Goal: Transaction & Acquisition: Download file/media

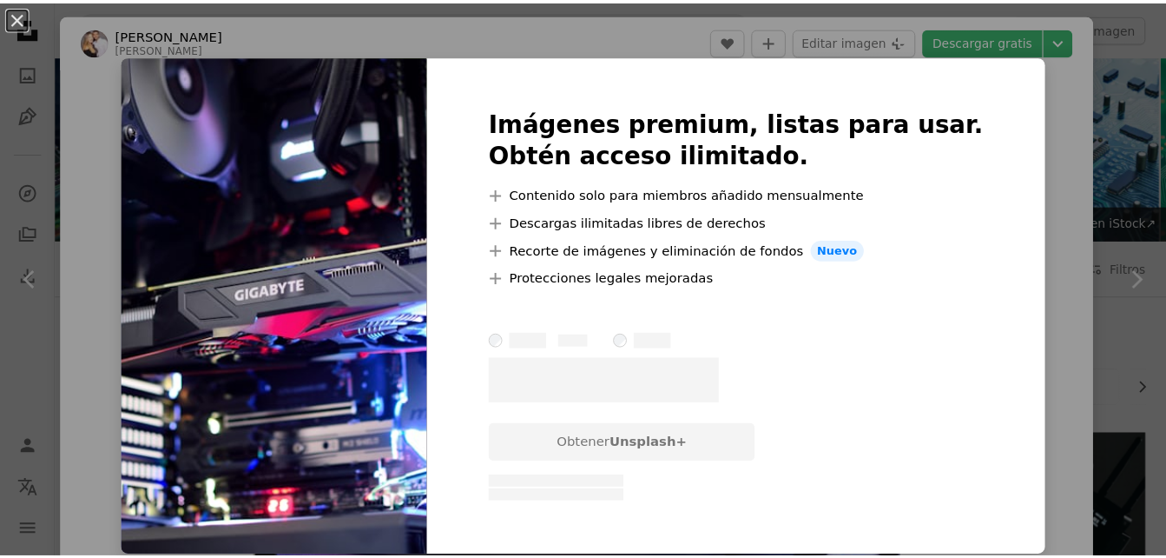
scroll to position [1012, 0]
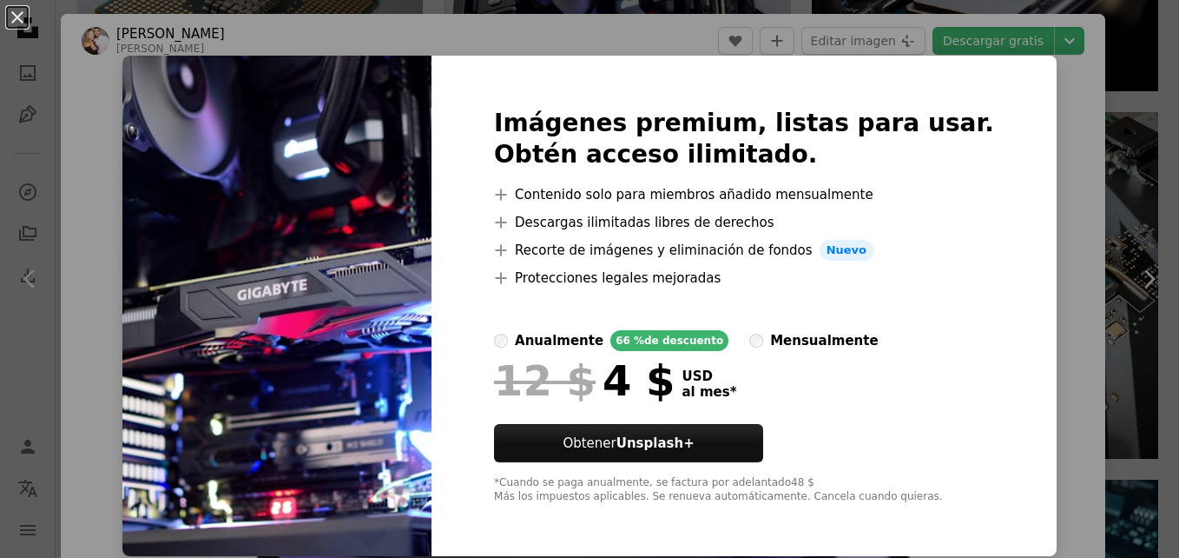
click at [973, 92] on div "Imágenes premium, listas para usar. Obtén acceso ilimitado. A plus sign Conteni…" at bounding box center [744, 306] width 625 height 500
click at [1046, 25] on div "An X shape Imágenes premium, listas para usar. Obtén acceso ilimitado. A plus s…" at bounding box center [589, 279] width 1179 height 558
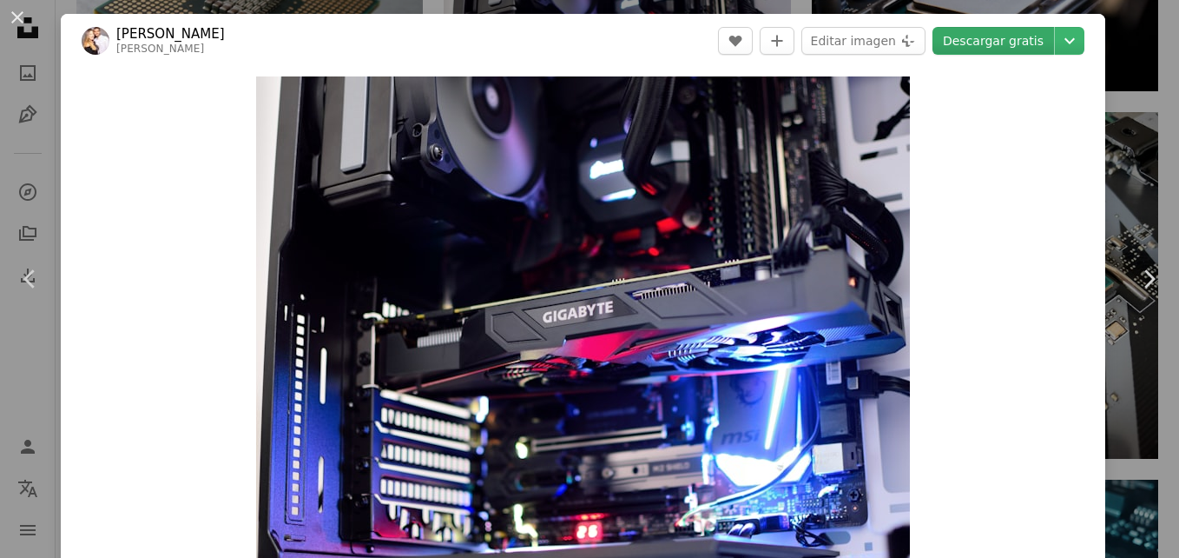
click at [1029, 52] on link "Descargar gratis" at bounding box center [994, 41] width 122 height 28
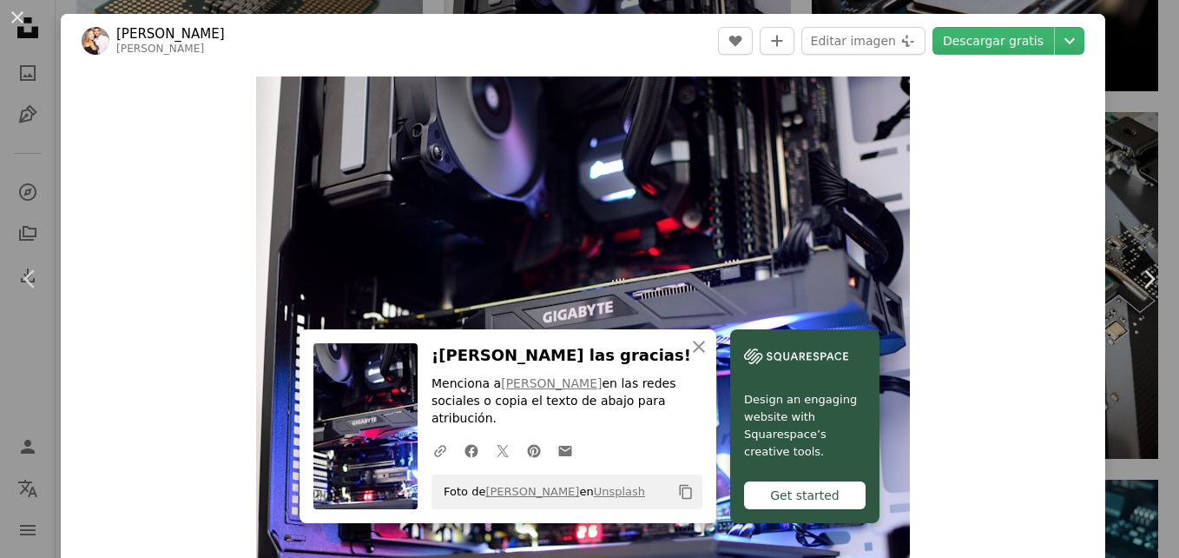
click at [769, 494] on div "Get started" at bounding box center [805, 495] width 122 height 28
click at [1145, 77] on div "An X shape Chevron left Chevron right An X shape Cerrar ¡[PERSON_NAME] las grac…" at bounding box center [589, 279] width 1179 height 558
